Goal: Communication & Community: Answer question/provide support

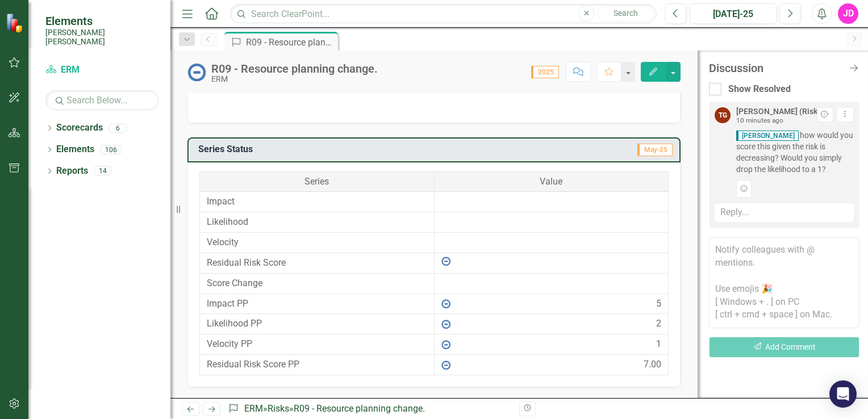
scroll to position [682, 0]
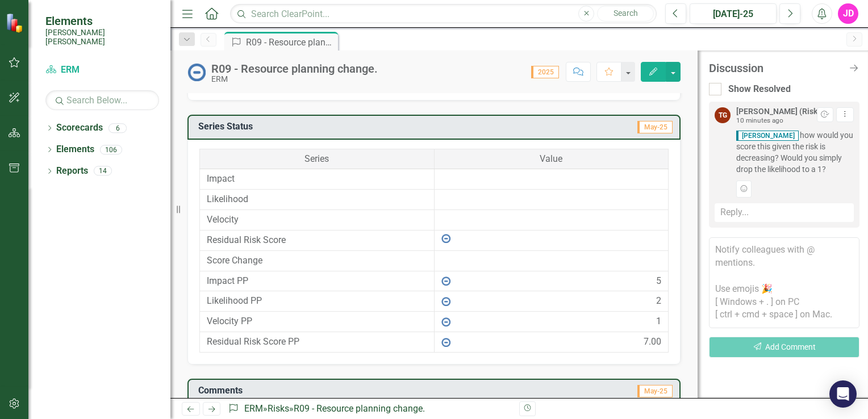
click at [323, 194] on td "Likelihood" at bounding box center [317, 200] width 235 height 20
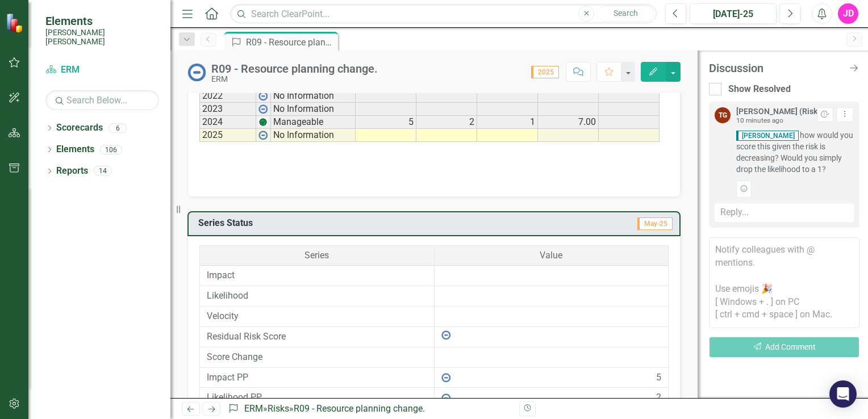
scroll to position [382, 0]
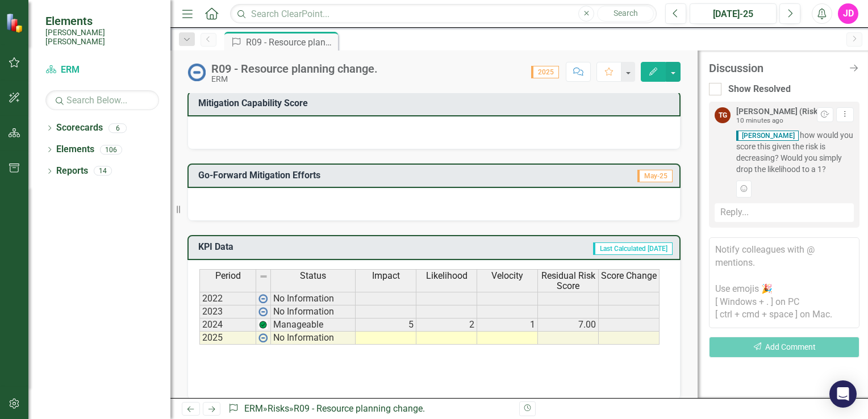
click at [733, 215] on div "Reply..." at bounding box center [784, 212] width 139 height 19
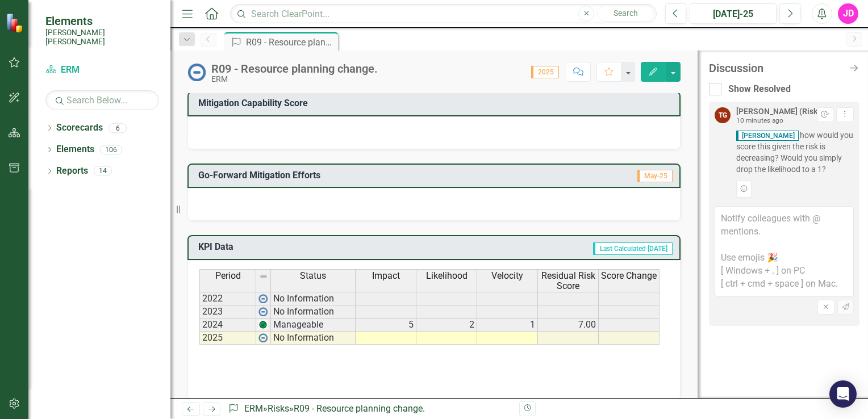
scroll to position [439, 0]
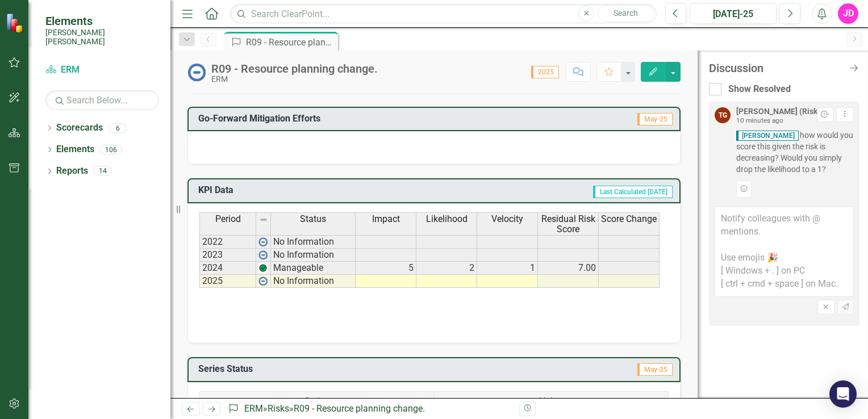
click at [475, 262] on td "2" at bounding box center [447, 268] width 61 height 13
click at [762, 188] on div "Add Reaction" at bounding box center [796, 189] width 118 height 17
click at [750, 192] on button "Add Reaction" at bounding box center [744, 189] width 15 height 17
click at [850, 114] on button "Dropdown Menu" at bounding box center [846, 114] width 18 height 15
click at [848, 86] on div "Show Resolved" at bounding box center [784, 89] width 151 height 13
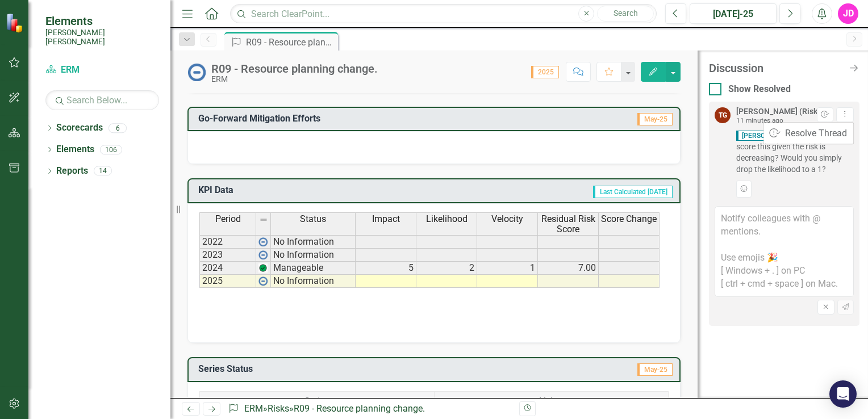
click at [717, 86] on input "Show Resolved" at bounding box center [712, 86] width 7 height 7
checkbox input "true"
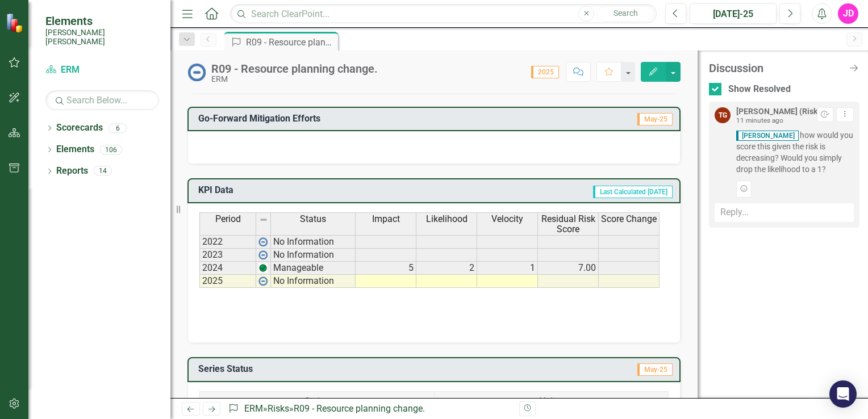
click at [737, 211] on div "Reply..." at bounding box center [784, 212] width 139 height 19
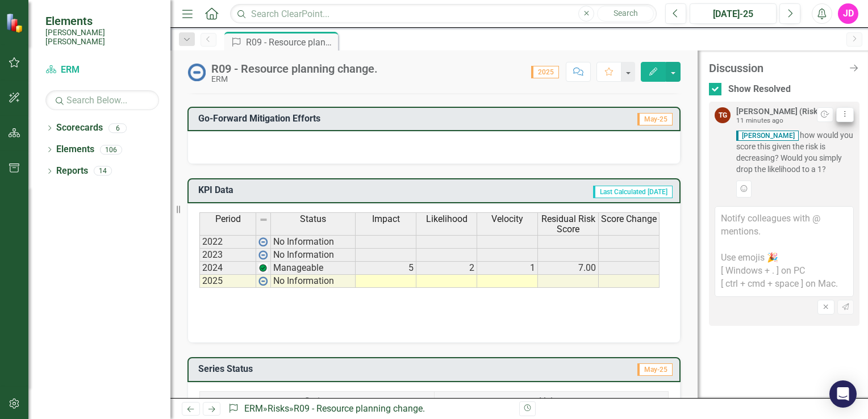
click at [847, 110] on button "Dropdown Menu" at bounding box center [846, 114] width 18 height 15
click at [804, 135] on link "Resolve Resolve Thread" at bounding box center [809, 133] width 90 height 21
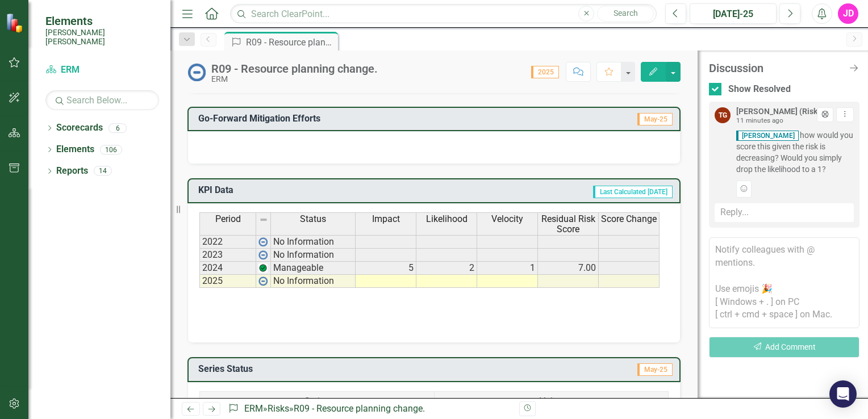
click at [725, 215] on div "Reply..." at bounding box center [784, 212] width 139 height 19
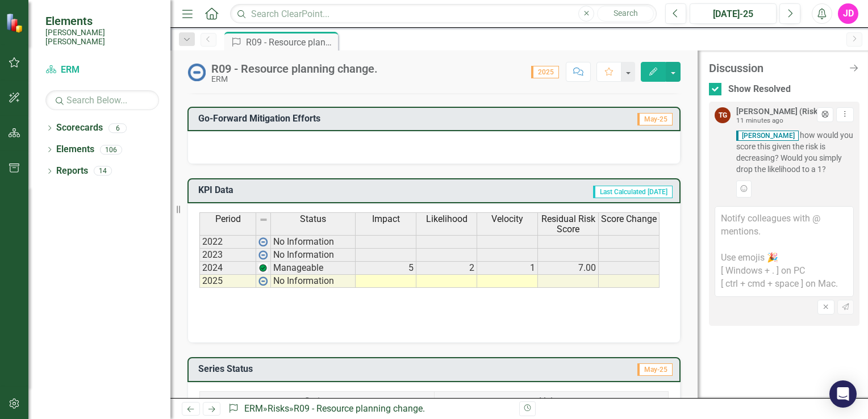
click at [783, 236] on textarea at bounding box center [784, 251] width 139 height 91
type textarea "That will work."
drag, startPoint x: 856, startPoint y: 67, endPoint x: 868, endPoint y: 174, distance: 108.0
click at [856, 68] on icon "Close Discussion Bar" at bounding box center [854, 68] width 11 height 9
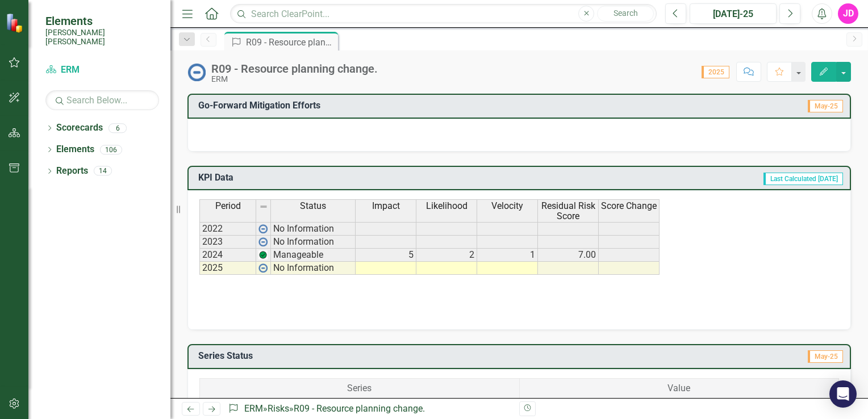
scroll to position [426, 0]
